Goal: Task Accomplishment & Management: Manage account settings

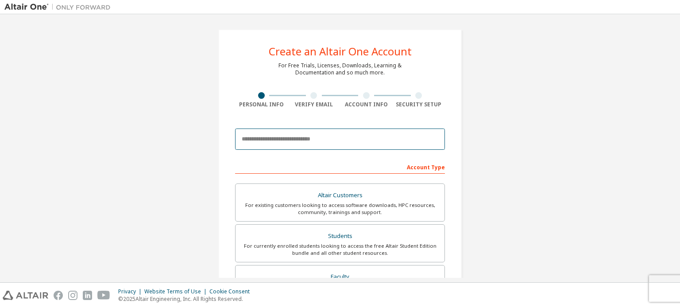
click at [280, 147] on input "email" at bounding box center [340, 138] width 210 height 21
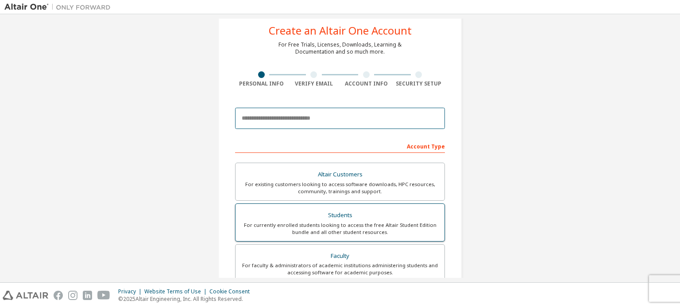
scroll to position [177, 0]
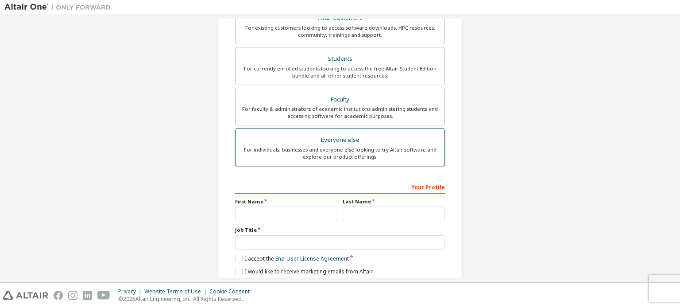
click at [367, 132] on label "Everyone else For individuals, businesses and everyone else looking to try Alta…" at bounding box center [340, 147] width 210 height 38
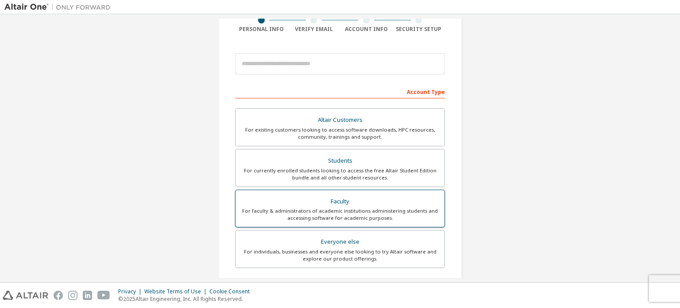
scroll to position [0, 0]
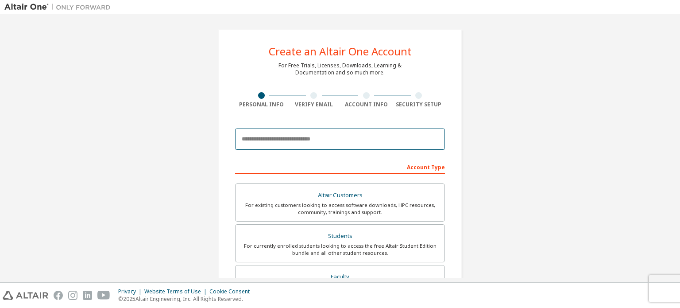
click at [330, 132] on input "email" at bounding box center [340, 138] width 210 height 21
type input "**********"
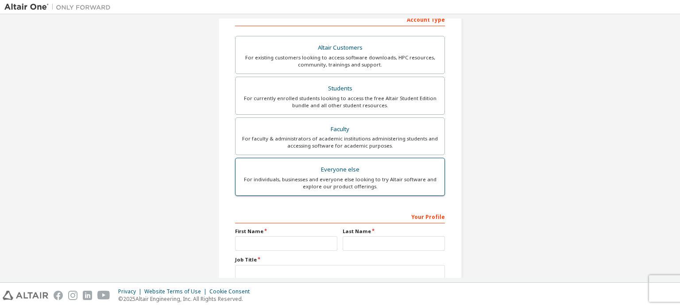
scroll to position [177, 0]
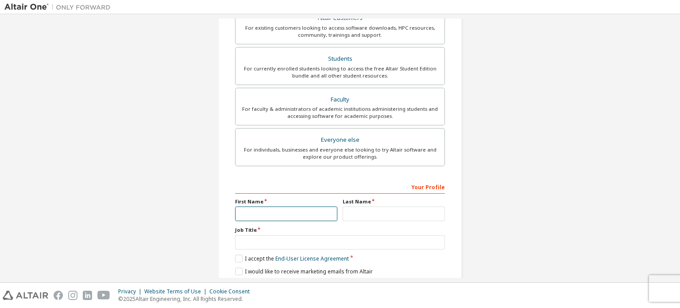
click at [306, 215] on input "text" at bounding box center [286, 213] width 102 height 15
type input "**********"
click at [383, 218] on input "text" at bounding box center [394, 213] width 102 height 15
type input "****"
click at [289, 240] on input "text" at bounding box center [340, 242] width 210 height 15
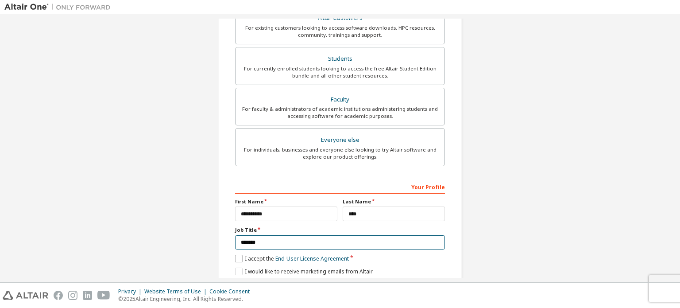
type input "*******"
click at [239, 257] on label "I accept the End-User License Agreement" at bounding box center [292, 259] width 114 height 8
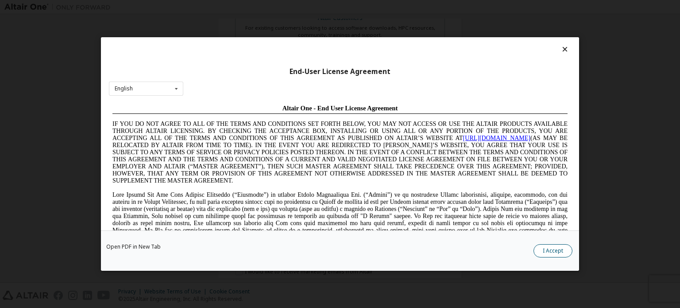
scroll to position [127, 0]
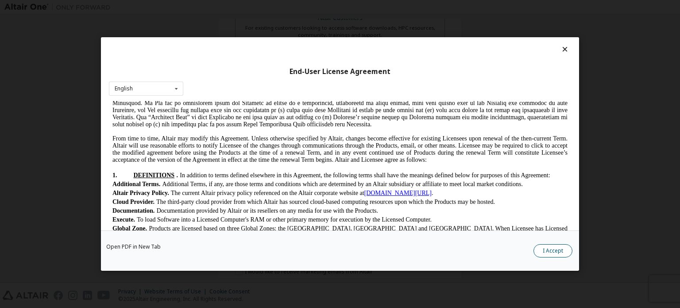
click at [547, 253] on button "I Accept" at bounding box center [553, 250] width 39 height 13
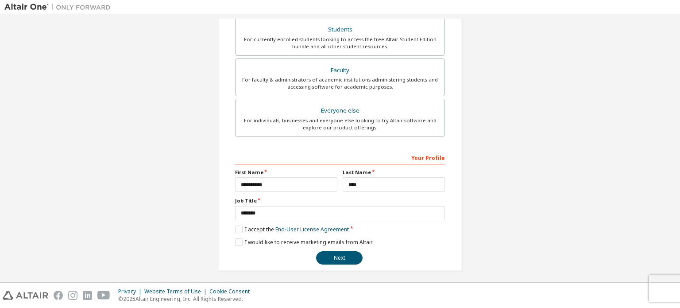
scroll to position [208, 0]
click at [238, 240] on label "I would like to receive marketing emails from Altair" at bounding box center [304, 241] width 138 height 8
click at [336, 254] on button "Next" at bounding box center [339, 256] width 46 height 13
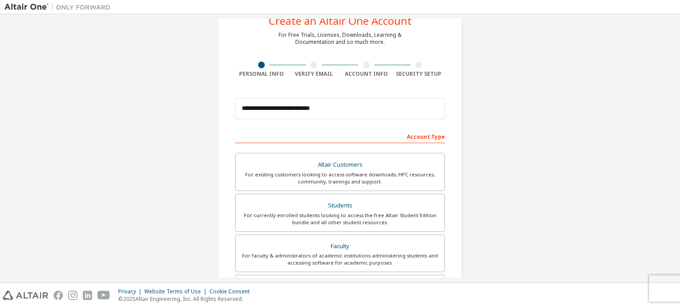
scroll to position [0, 0]
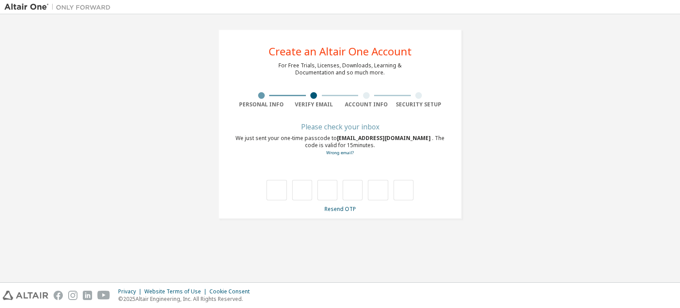
type input "*"
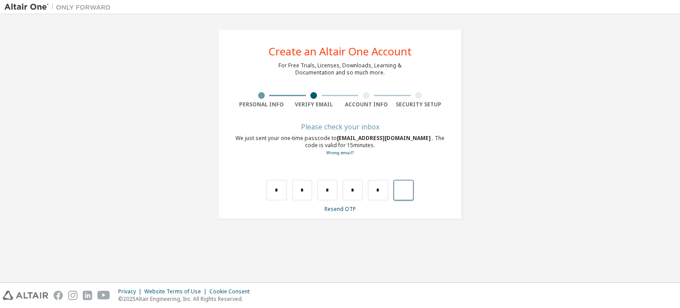
type input "*"
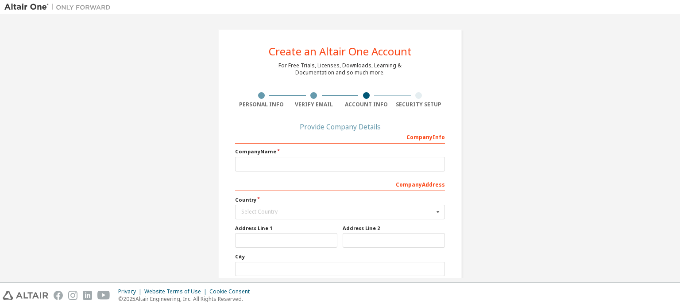
click at [285, 151] on label "Company Name" at bounding box center [340, 151] width 210 height 7
click at [285, 165] on input "text" at bounding box center [340, 164] width 210 height 15
click at [253, 207] on input "text" at bounding box center [340, 212] width 209 height 14
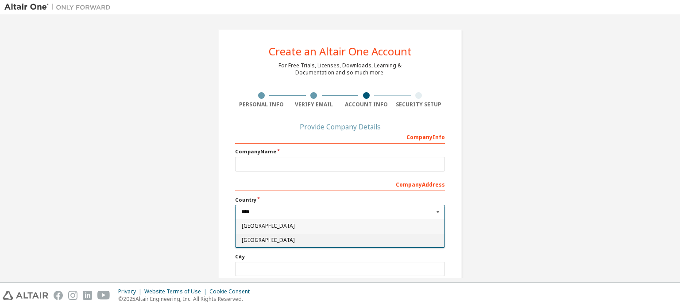
type input "****"
click at [255, 239] on span "India" at bounding box center [340, 239] width 197 height 5
type input "***"
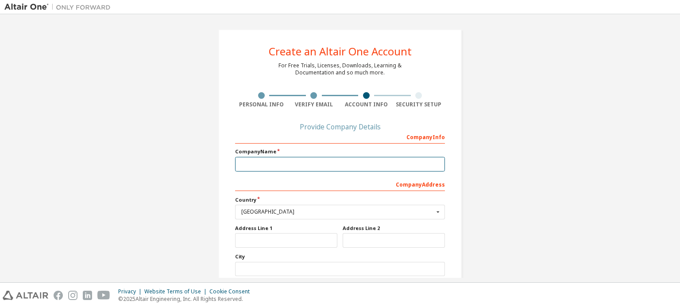
click at [267, 166] on input "text" at bounding box center [340, 164] width 210 height 15
type input "**********"
click at [275, 234] on input "text" at bounding box center [286, 240] width 102 height 15
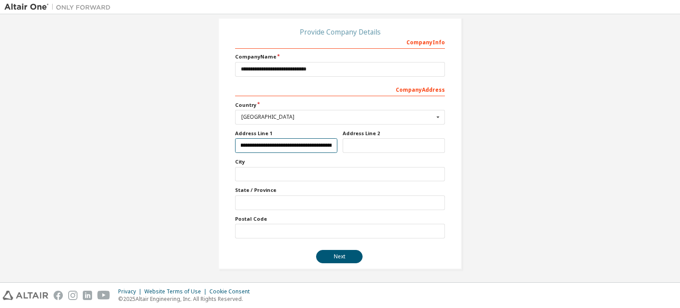
scroll to position [0, 23]
type input "**********"
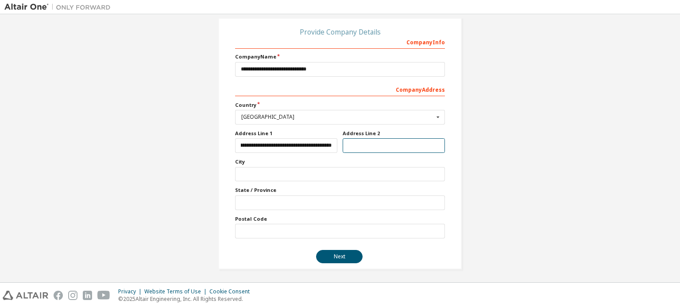
scroll to position [0, 0]
click at [351, 141] on input "text" at bounding box center [394, 145] width 102 height 15
paste input "**********"
type input "**********"
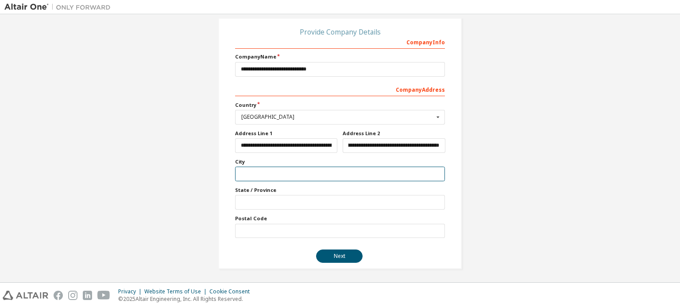
scroll to position [0, 0]
click at [246, 174] on input "text" at bounding box center [340, 174] width 210 height 15
type input "******"
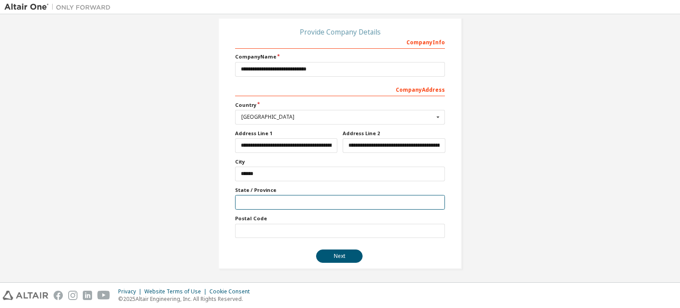
click at [250, 201] on input "text" at bounding box center [340, 202] width 210 height 15
type input "**********"
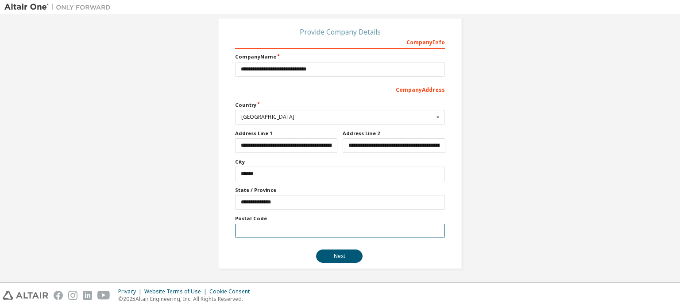
click at [253, 224] on input "text" at bounding box center [340, 231] width 210 height 15
type input "******"
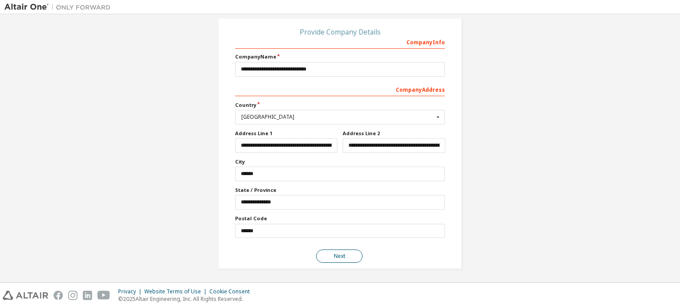
click at [326, 255] on button "Next" at bounding box center [339, 255] width 46 height 13
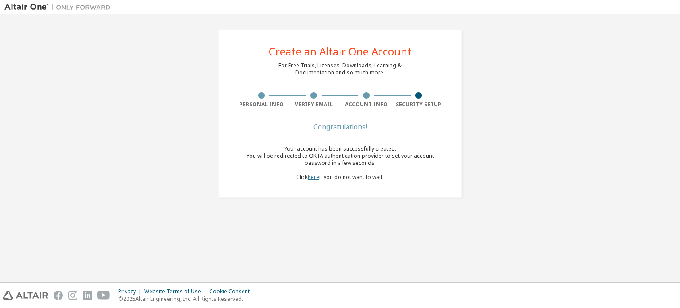
click at [312, 177] on link "here" at bounding box center [314, 177] width 12 height 8
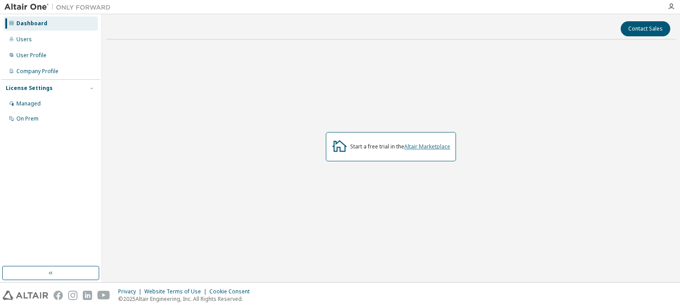
click at [430, 146] on link "Altair Marketplace" at bounding box center [427, 147] width 46 height 8
click at [47, 39] on div "Users" at bounding box center [51, 39] width 94 height 14
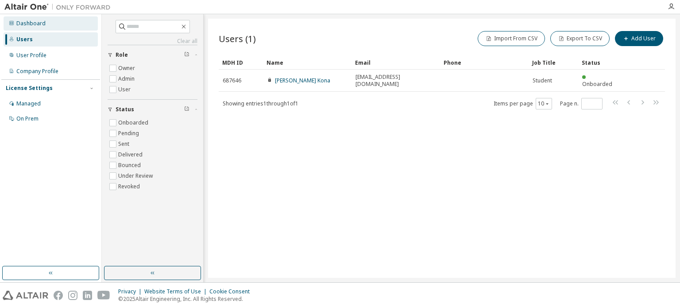
click at [50, 23] on div "Dashboard" at bounding box center [51, 23] width 94 height 14
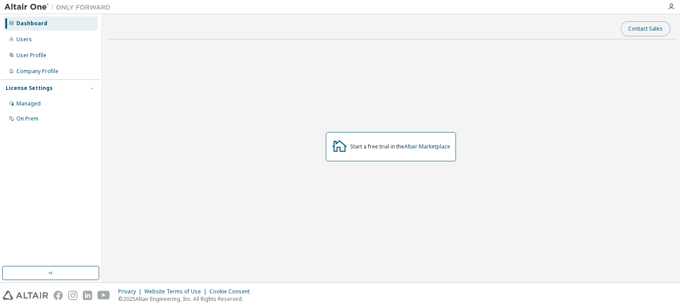
click at [649, 31] on button "Contact Sales" at bounding box center [646, 28] width 50 height 15
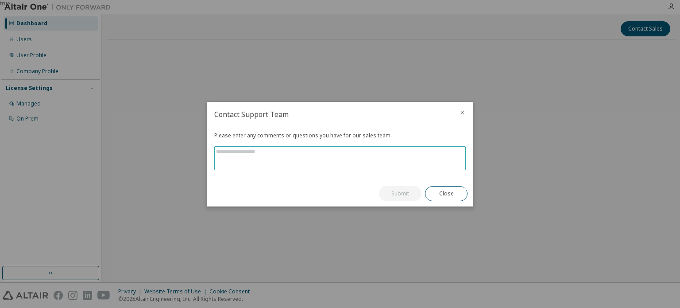
click at [287, 160] on textarea at bounding box center [340, 158] width 251 height 23
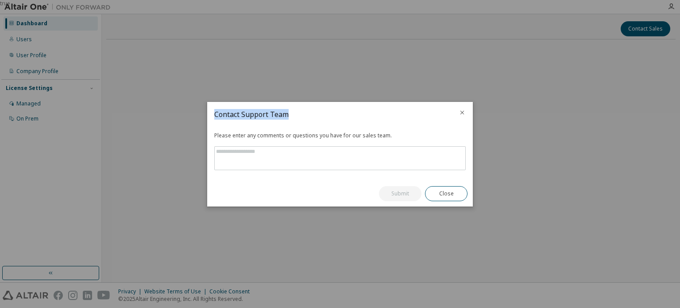
drag, startPoint x: 400, startPoint y: 105, endPoint x: 395, endPoint y: 168, distance: 62.6
click at [522, 0] on div "true Contact Support Team Please enter any comments or questions you have for o…" at bounding box center [340, 0] width 680 height 0
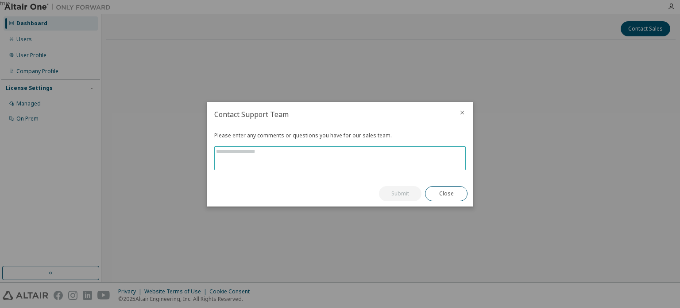
click at [345, 153] on textarea at bounding box center [340, 158] width 251 height 23
type textarea "**"
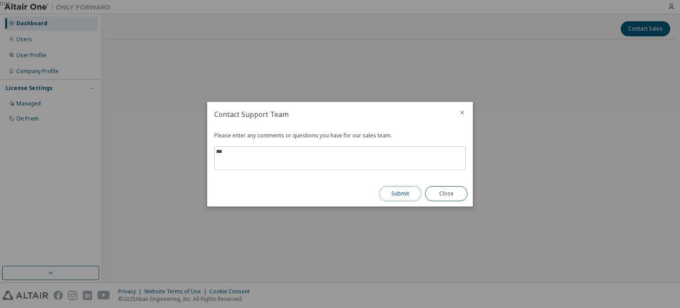
click at [402, 193] on button "Submit" at bounding box center [400, 193] width 43 height 15
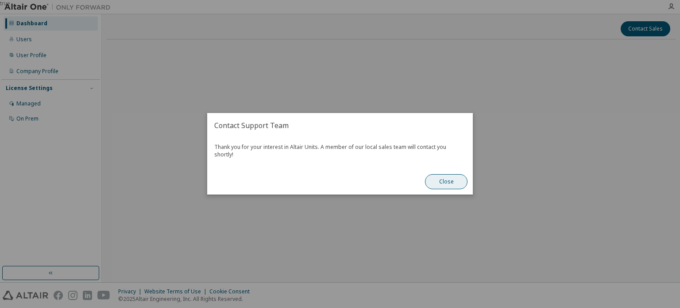
click at [457, 175] on button "Close" at bounding box center [446, 181] width 43 height 15
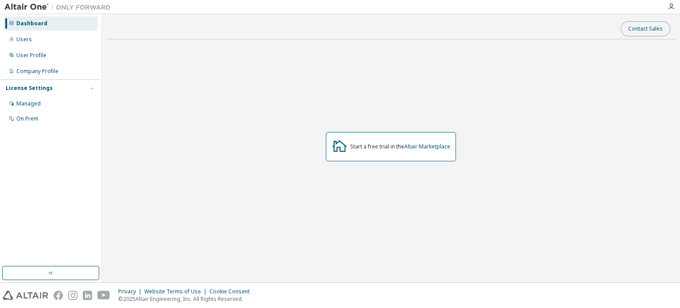
click at [655, 31] on button "Contact Sales" at bounding box center [646, 28] width 50 height 15
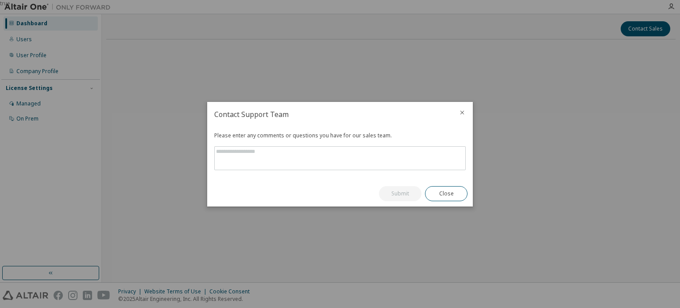
click at [465, 110] on icon "close" at bounding box center [462, 112] width 7 height 7
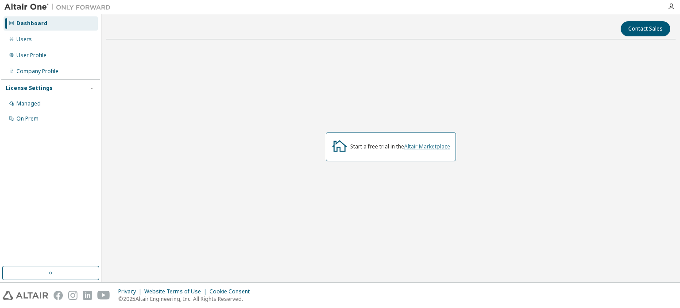
click at [435, 148] on link "Altair Marketplace" at bounding box center [427, 147] width 46 height 8
click at [177, 209] on div "Start a free trial in the Altair Marketplace" at bounding box center [390, 146] width 569 height 200
click at [41, 54] on div "User Profile" at bounding box center [31, 55] width 30 height 7
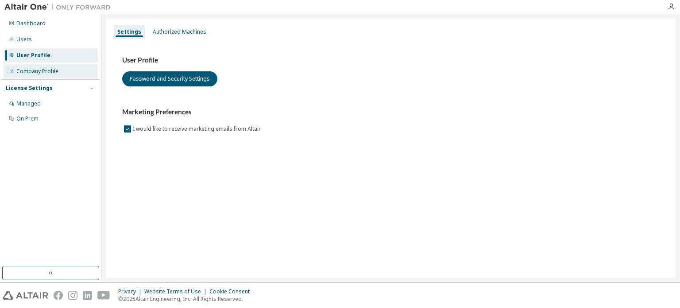
click at [48, 76] on div "Company Profile" at bounding box center [51, 71] width 94 height 14
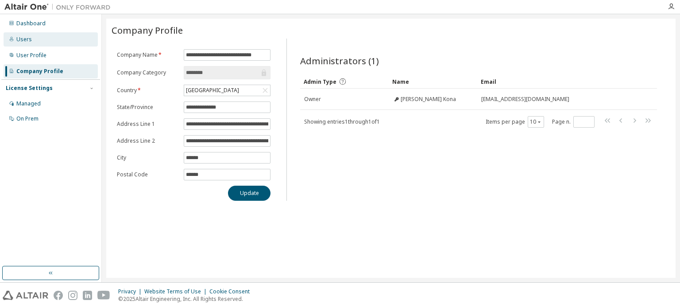
click at [44, 37] on div "Users" at bounding box center [51, 39] width 94 height 14
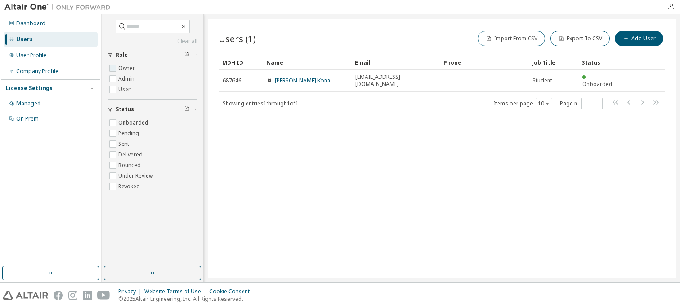
click at [123, 67] on label "Owner" at bounding box center [127, 68] width 19 height 11
click at [41, 23] on div "Dashboard" at bounding box center [30, 23] width 29 height 7
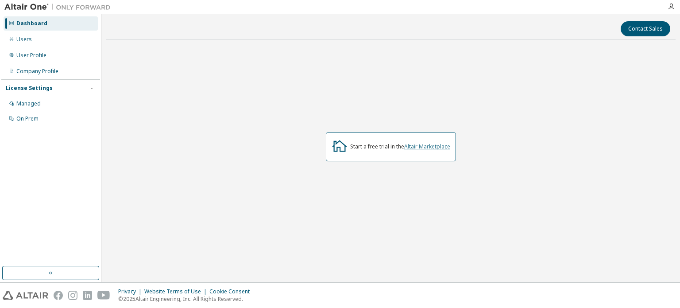
click at [418, 148] on link "Altair Marketplace" at bounding box center [427, 147] width 46 height 8
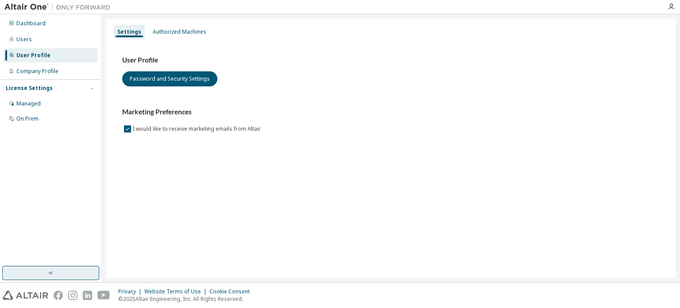
click at [54, 273] on icon "button" at bounding box center [50, 272] width 7 height 7
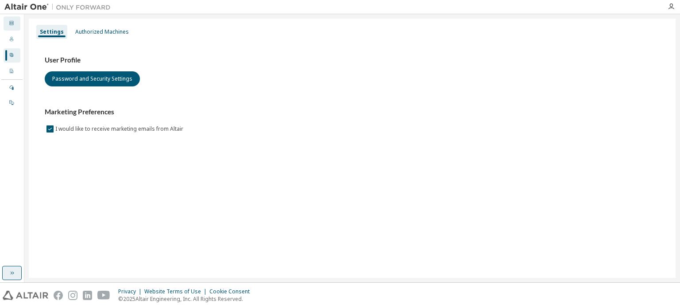
click at [12, 26] on div at bounding box center [11, 23] width 5 height 7
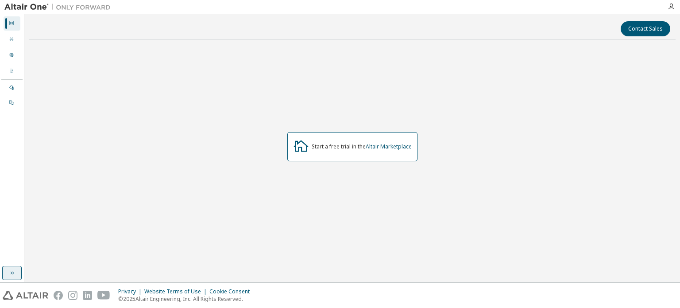
click at [14, 270] on icon "button" at bounding box center [11, 272] width 7 height 7
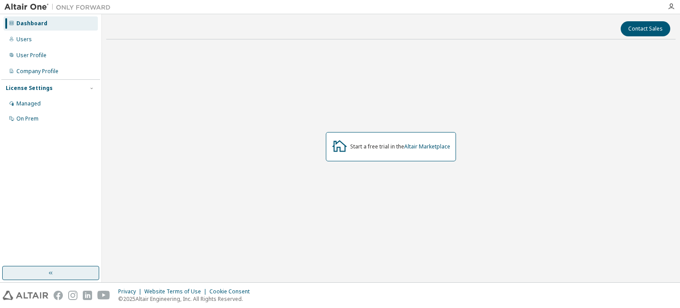
click at [42, 25] on div "Dashboard" at bounding box center [31, 23] width 31 height 7
click at [444, 145] on link "Altair Marketplace" at bounding box center [427, 147] width 46 height 8
